Goal: Task Accomplishment & Management: Use online tool/utility

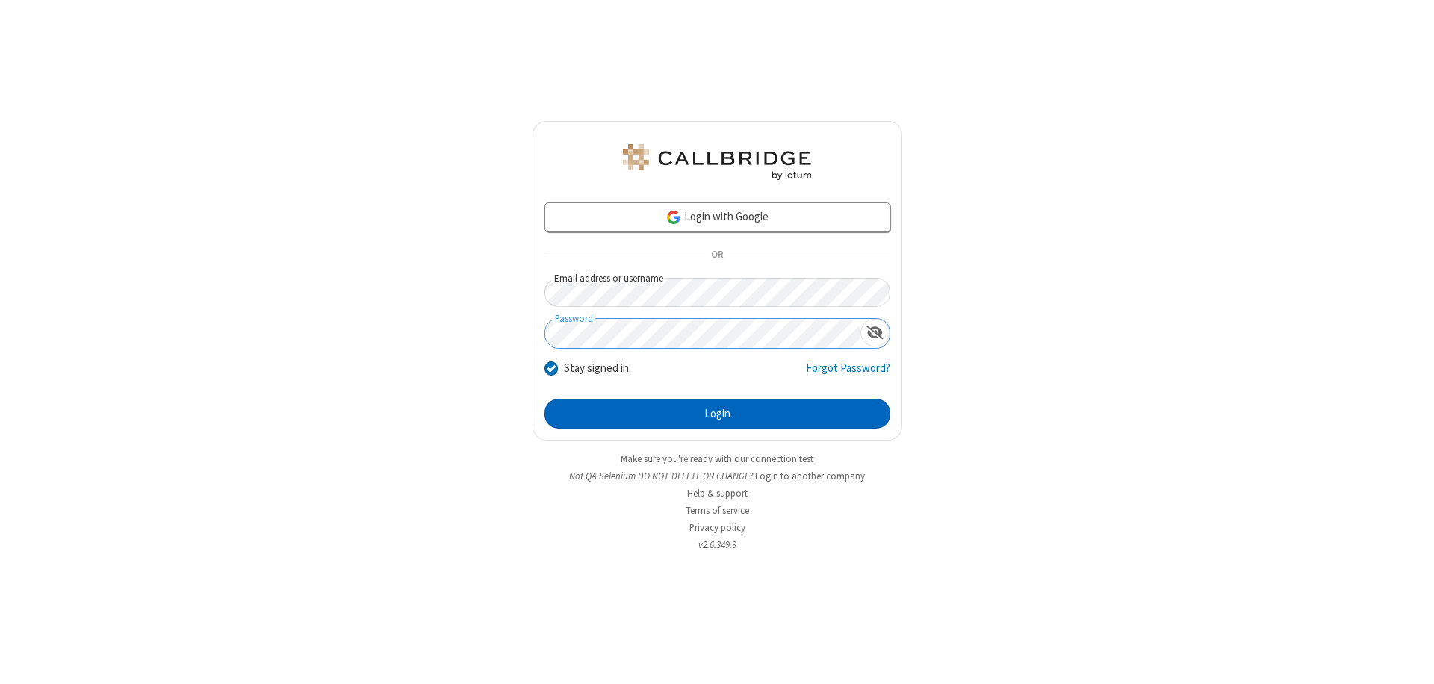
click at [717, 414] on button "Login" at bounding box center [717, 414] width 346 height 30
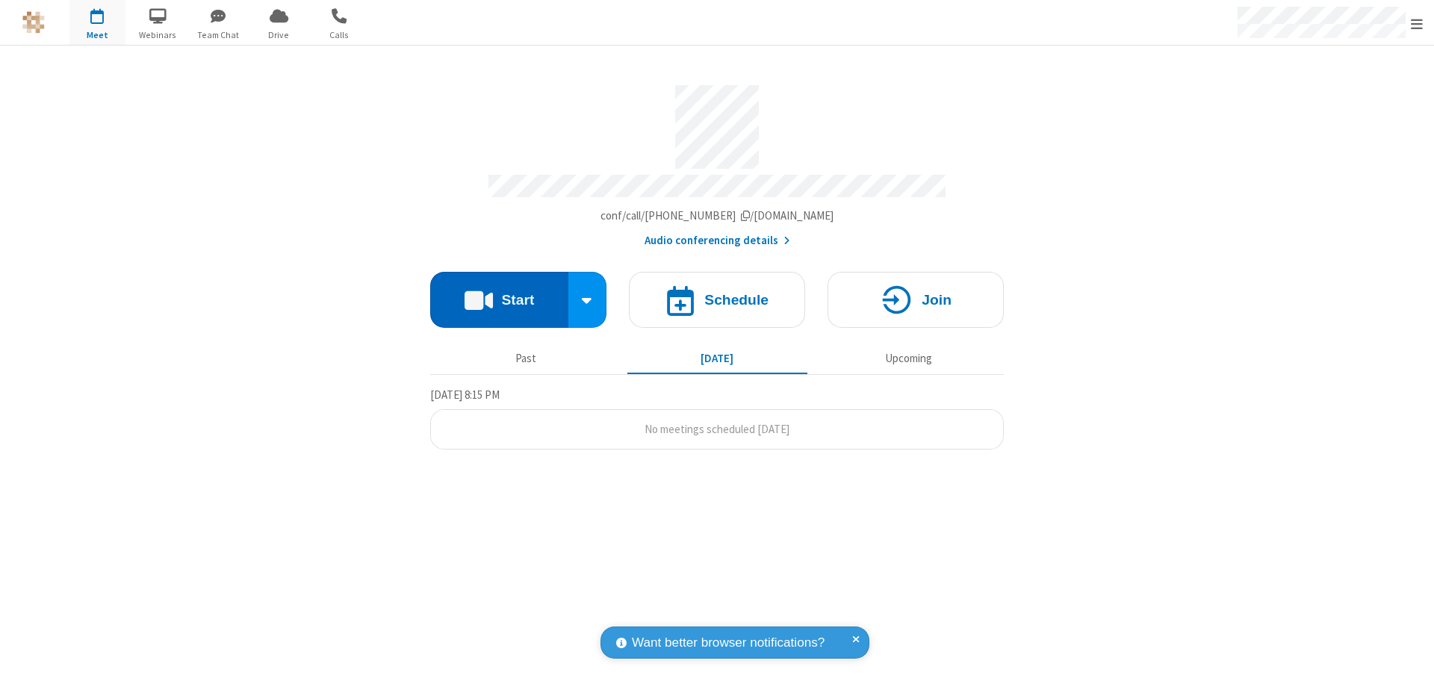
click at [499, 293] on button "Start" at bounding box center [499, 300] width 138 height 56
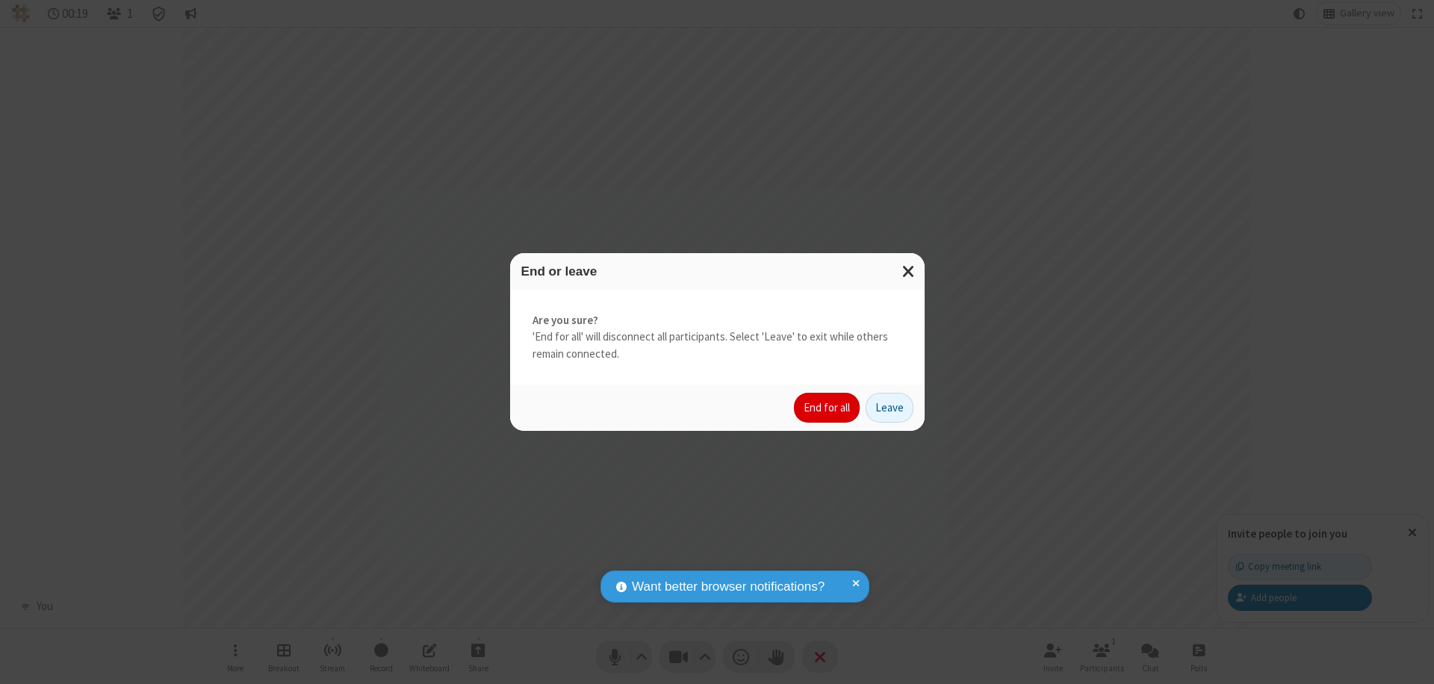
click at [827, 408] on button "End for all" at bounding box center [827, 408] width 66 height 30
